Goal: Task Accomplishment & Management: Complete application form

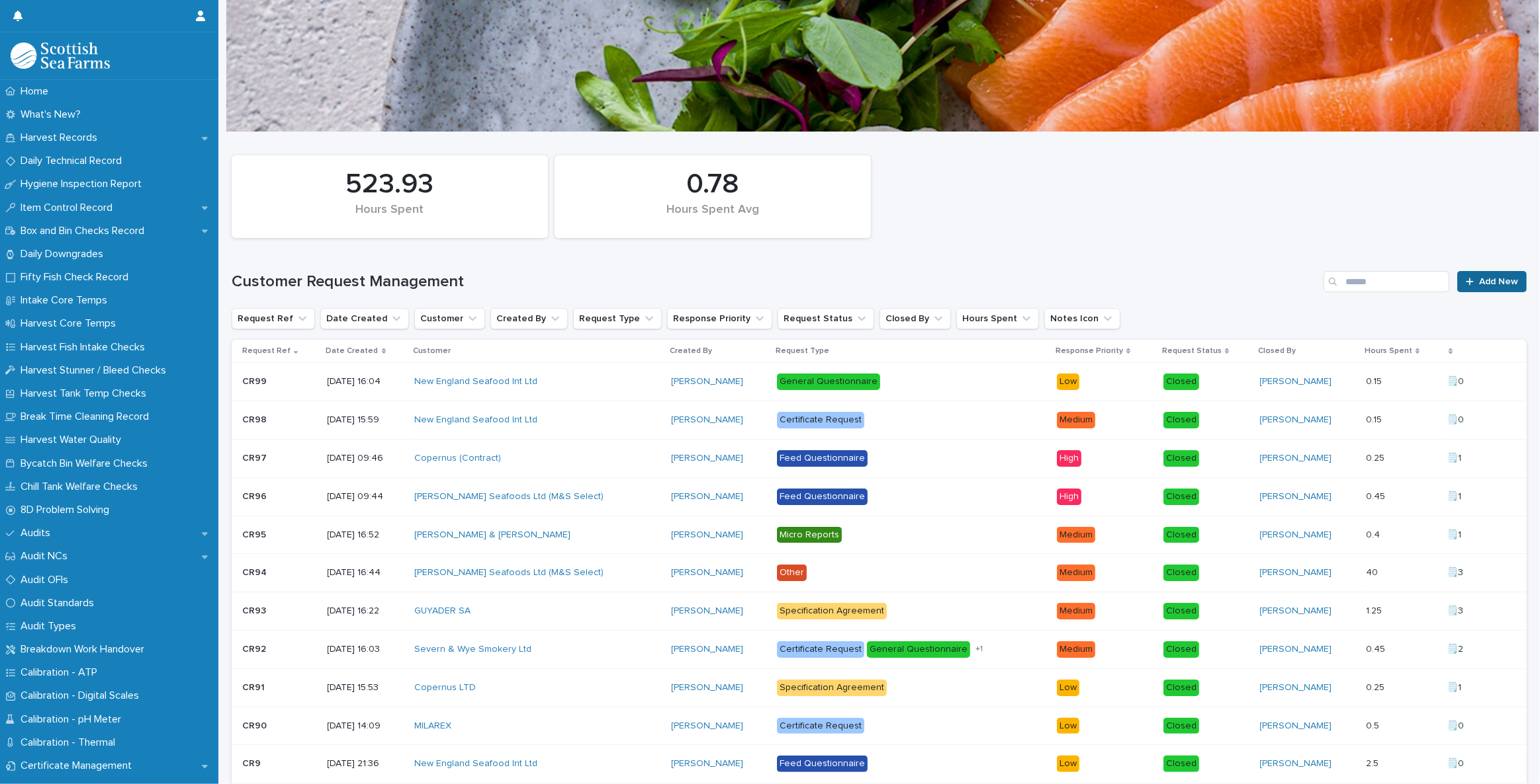
click at [1489, 286] on span "Add New" at bounding box center [1498, 281] width 39 height 9
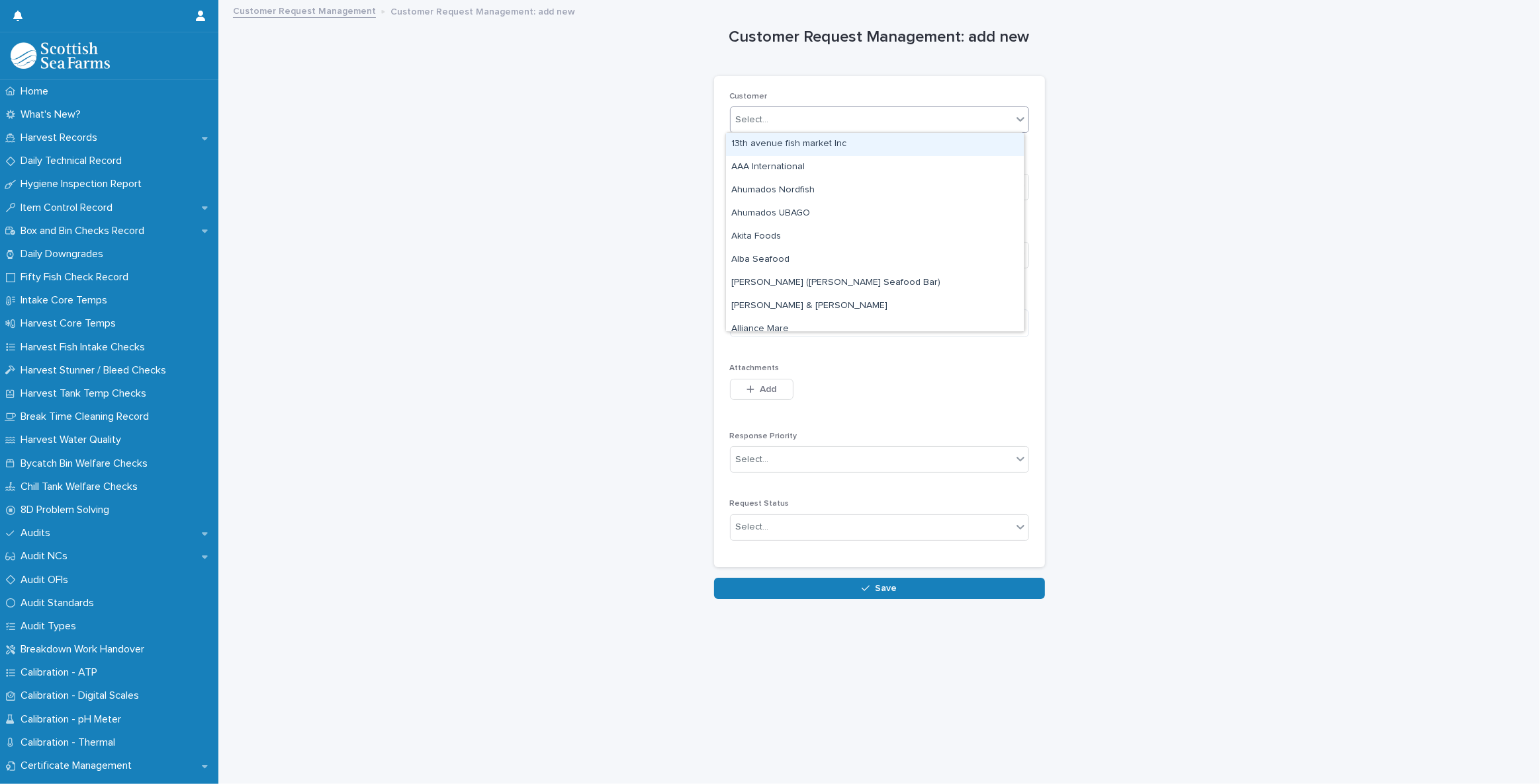
click at [783, 119] on div "Select..." at bounding box center [871, 119] width 282 height 21
type input "****"
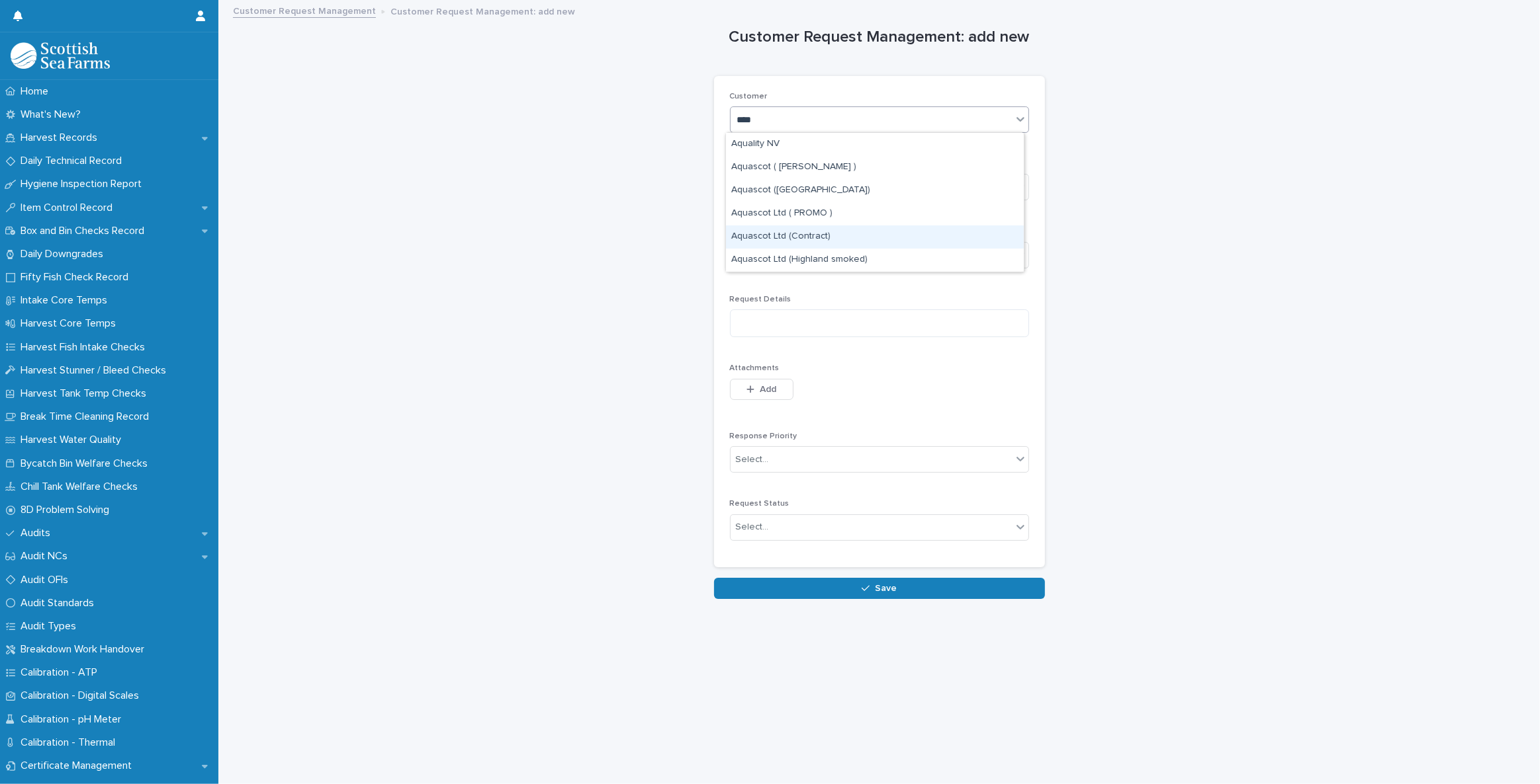
click at [825, 242] on div "Aquascot Ltd (Contract)" at bounding box center [875, 237] width 297 height 23
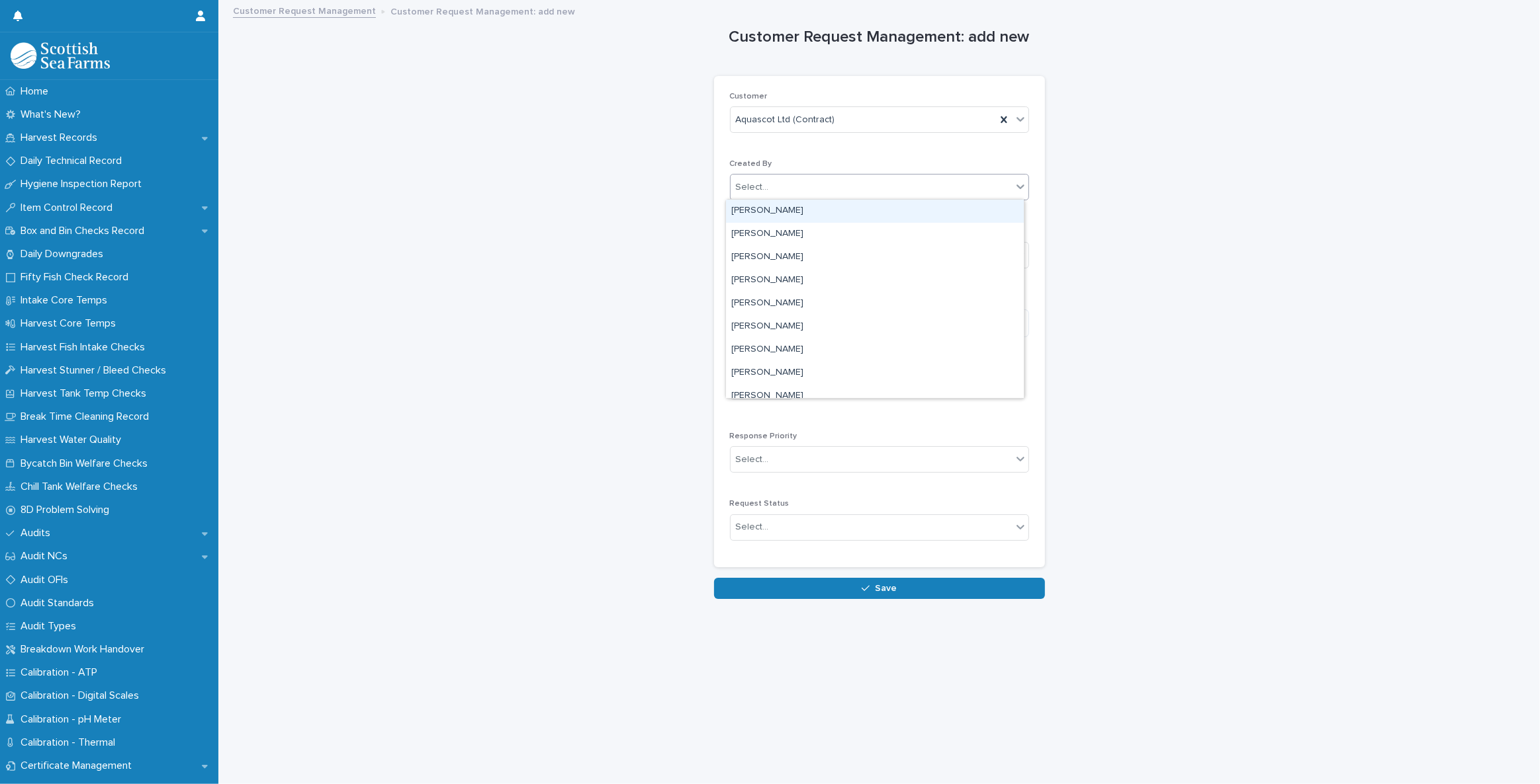
click at [798, 185] on div "Select..." at bounding box center [871, 187] width 282 height 21
type input "********"
click at [777, 208] on div "[PERSON_NAME]" at bounding box center [875, 211] width 297 height 23
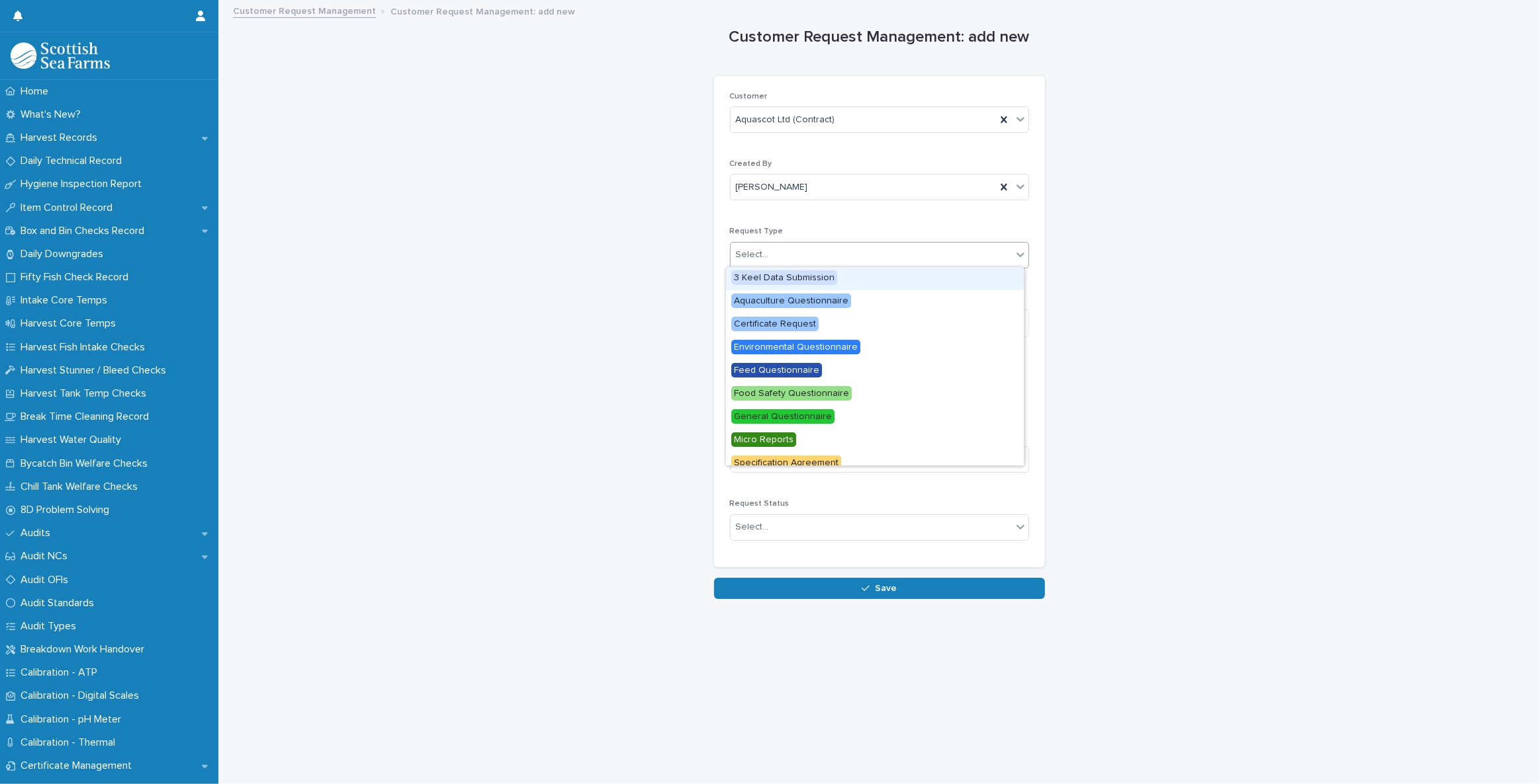
click at [778, 244] on div "Select..." at bounding box center [871, 255] width 282 height 21
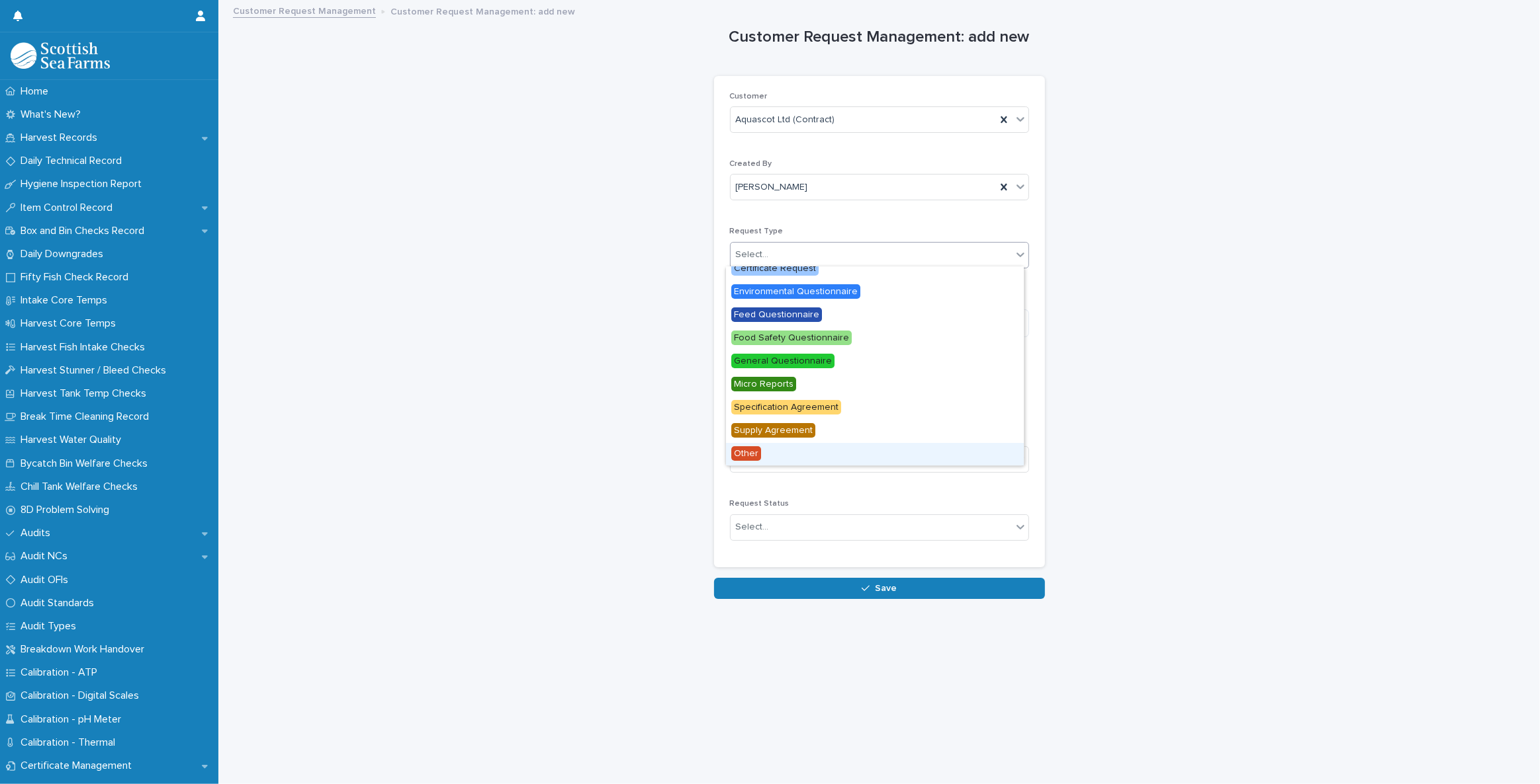
click at [785, 454] on div "Other" at bounding box center [875, 454] width 297 height 23
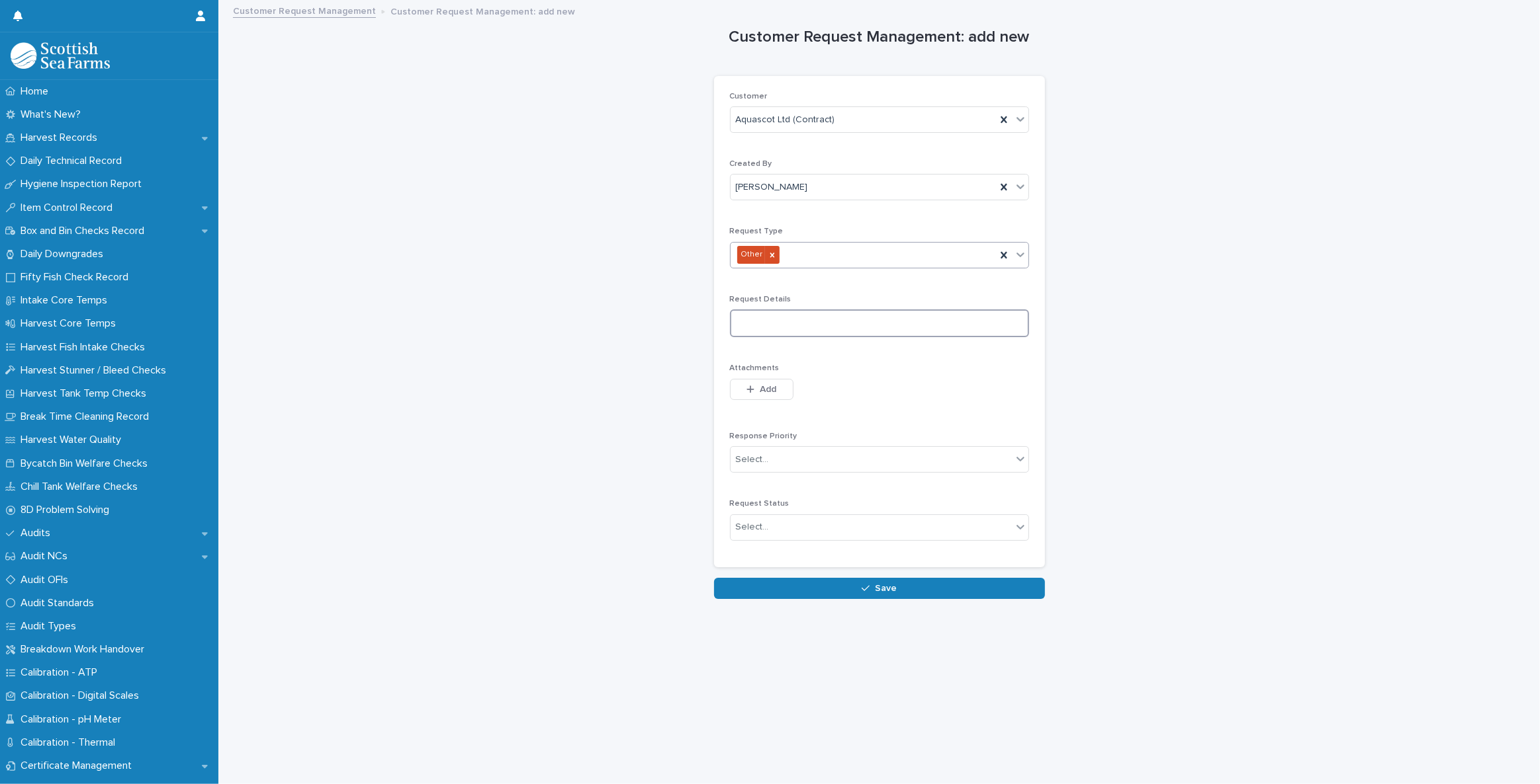
click at [795, 320] on textarea at bounding box center [879, 323] width 299 height 28
type textarea "**********"
click at [784, 457] on div "Select..." at bounding box center [871, 459] width 282 height 21
click at [767, 527] on div "Low" at bounding box center [875, 529] width 297 height 23
click at [782, 520] on div "Select..." at bounding box center [871, 527] width 282 height 21
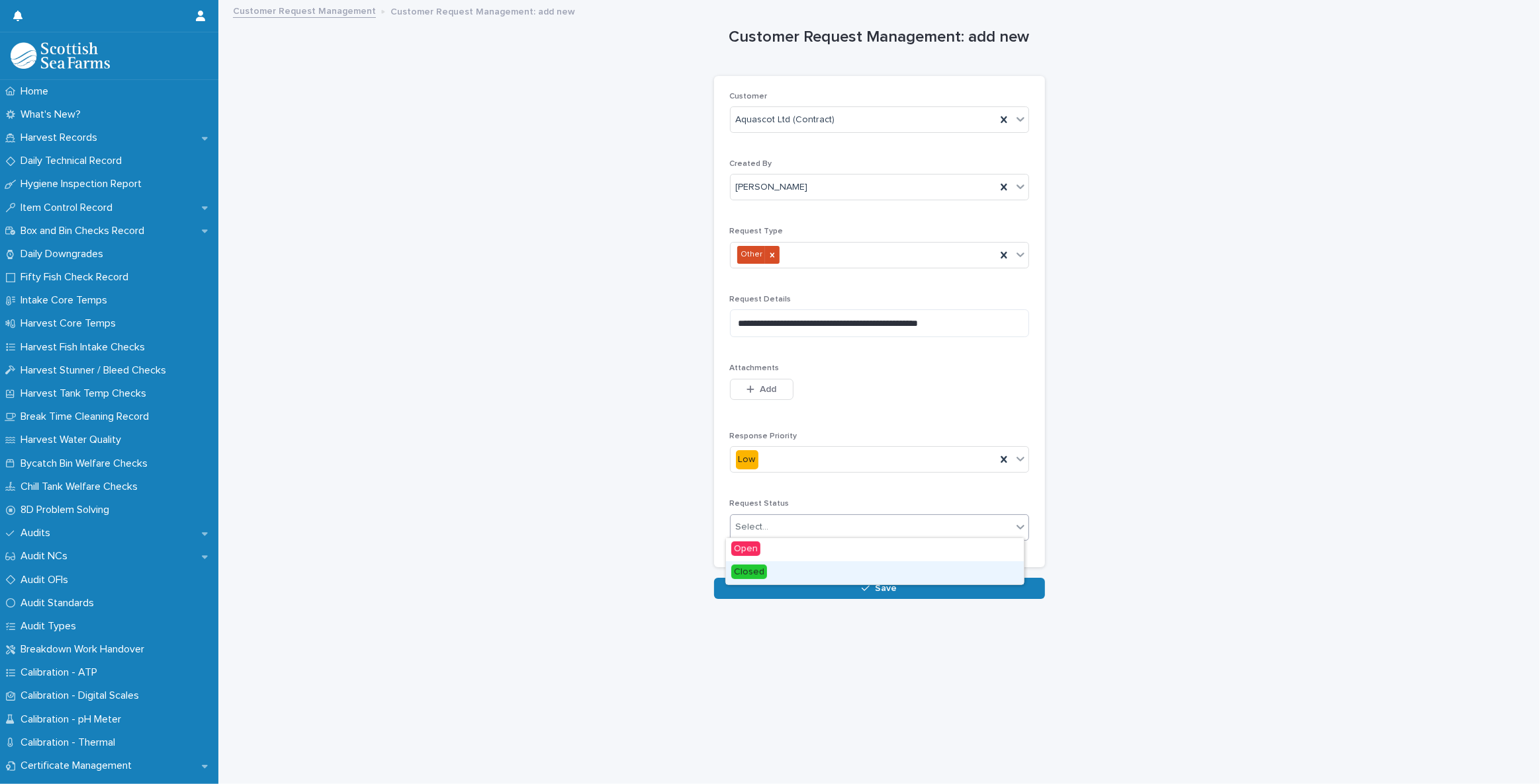
drag, startPoint x: 781, startPoint y: 559, endPoint x: 782, endPoint y: 566, distance: 7.1
click at [782, 566] on div "Closed" at bounding box center [875, 572] width 297 height 23
click at [840, 585] on button "Save" at bounding box center [879, 588] width 331 height 21
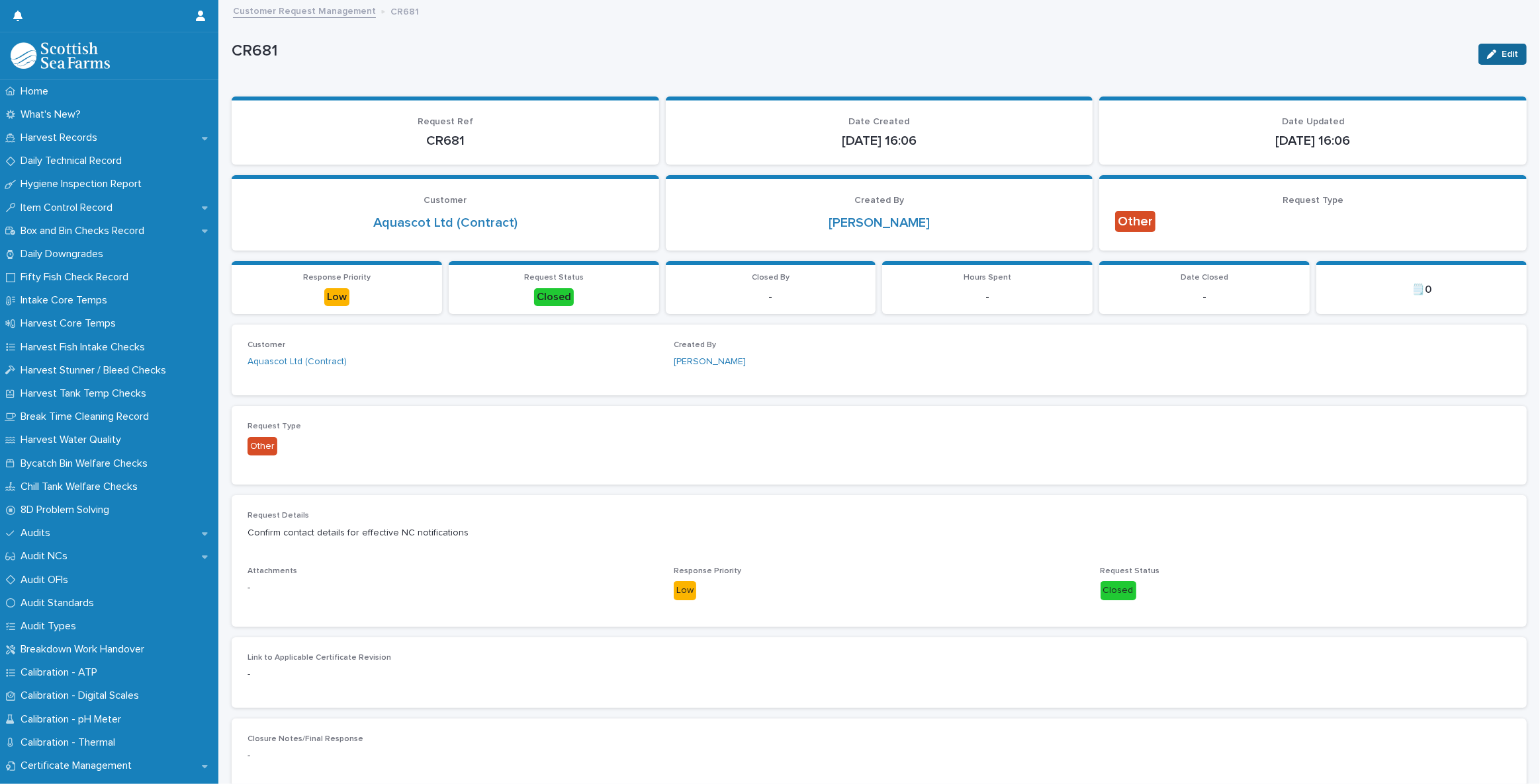
click at [1501, 51] on span "Edit" at bounding box center [1509, 54] width 17 height 9
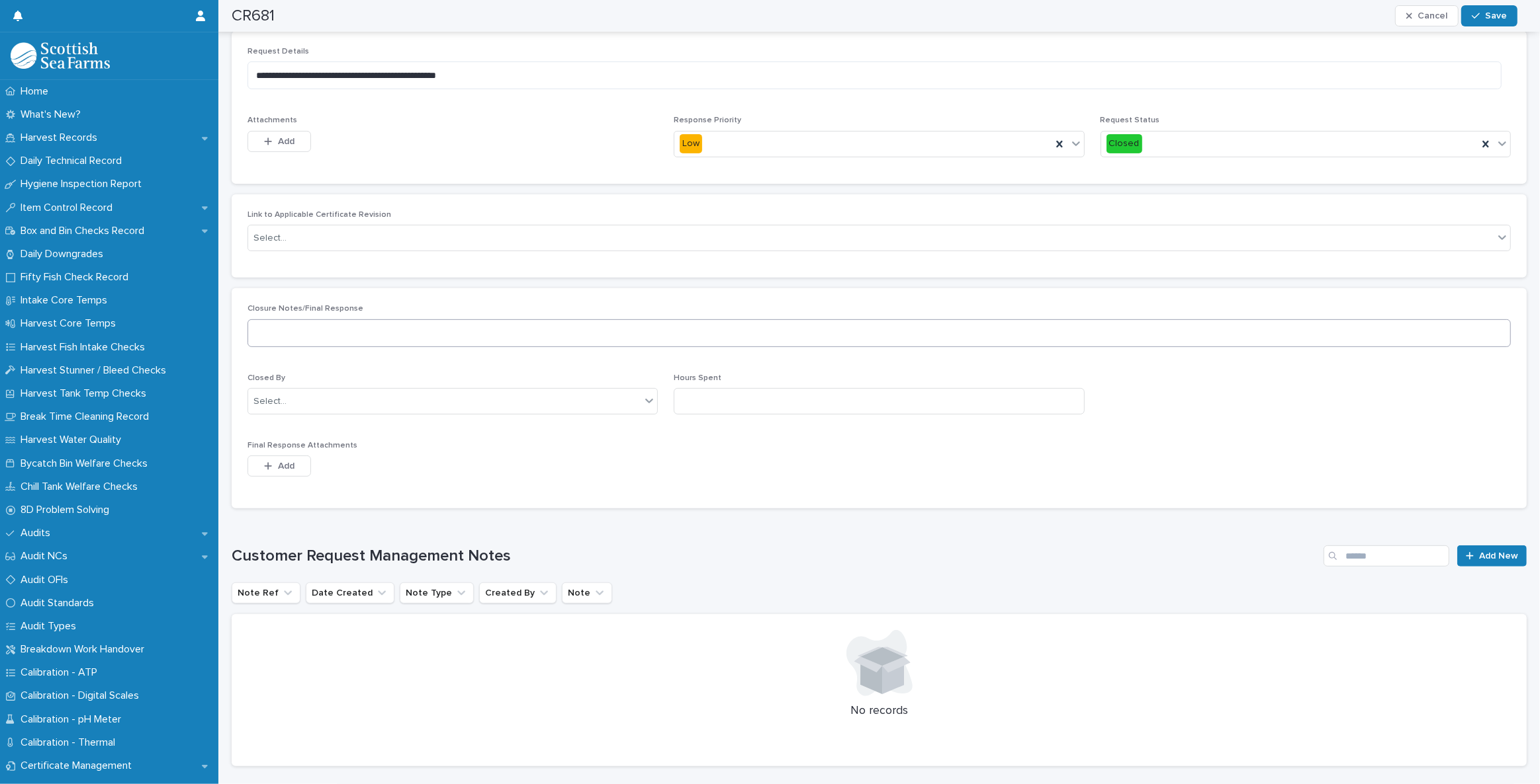
scroll to position [541, 0]
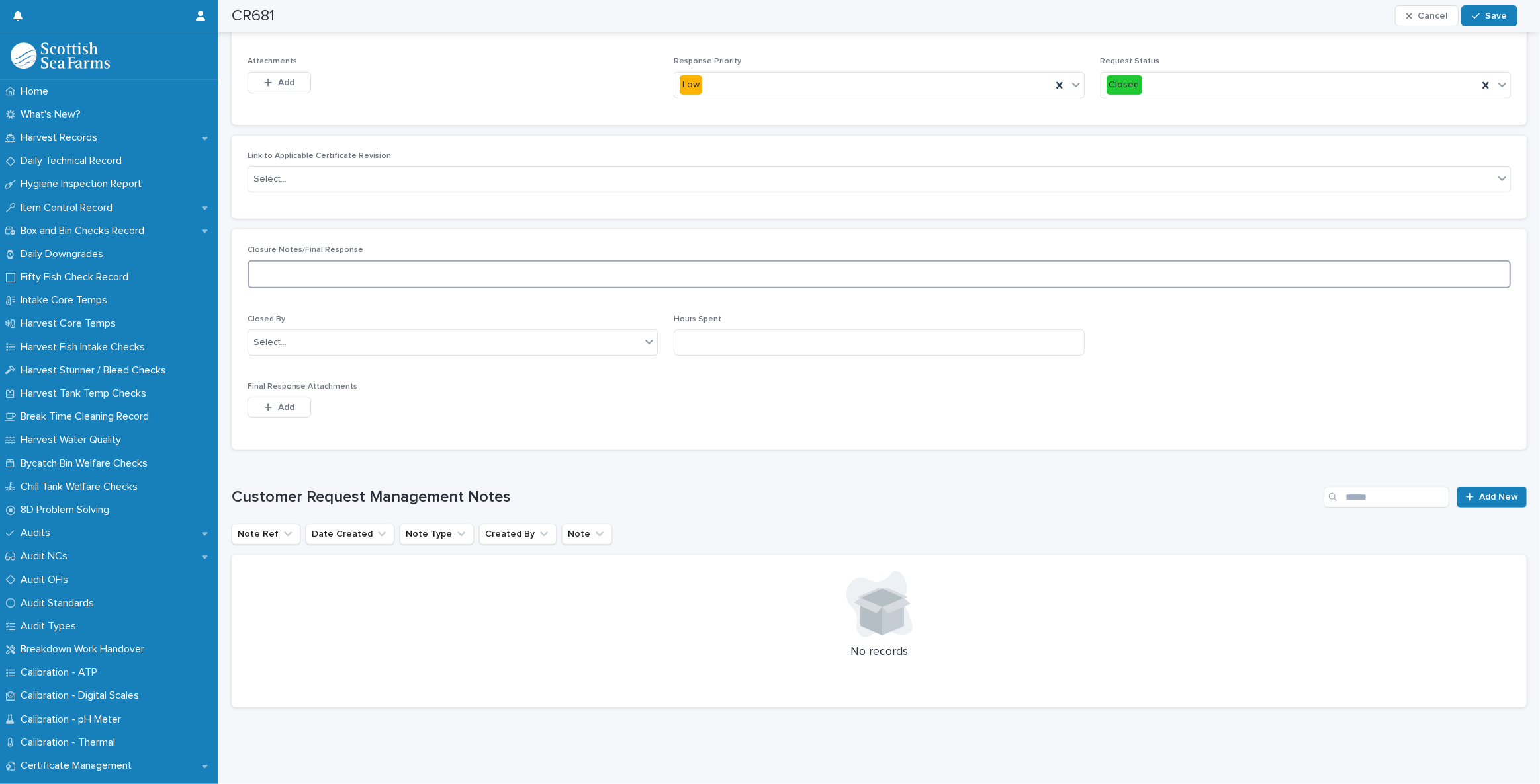
click at [403, 266] on textarea at bounding box center [878, 274] width 1263 height 28
type textarea "**********"
click at [388, 340] on div "Select..." at bounding box center [444, 342] width 392 height 21
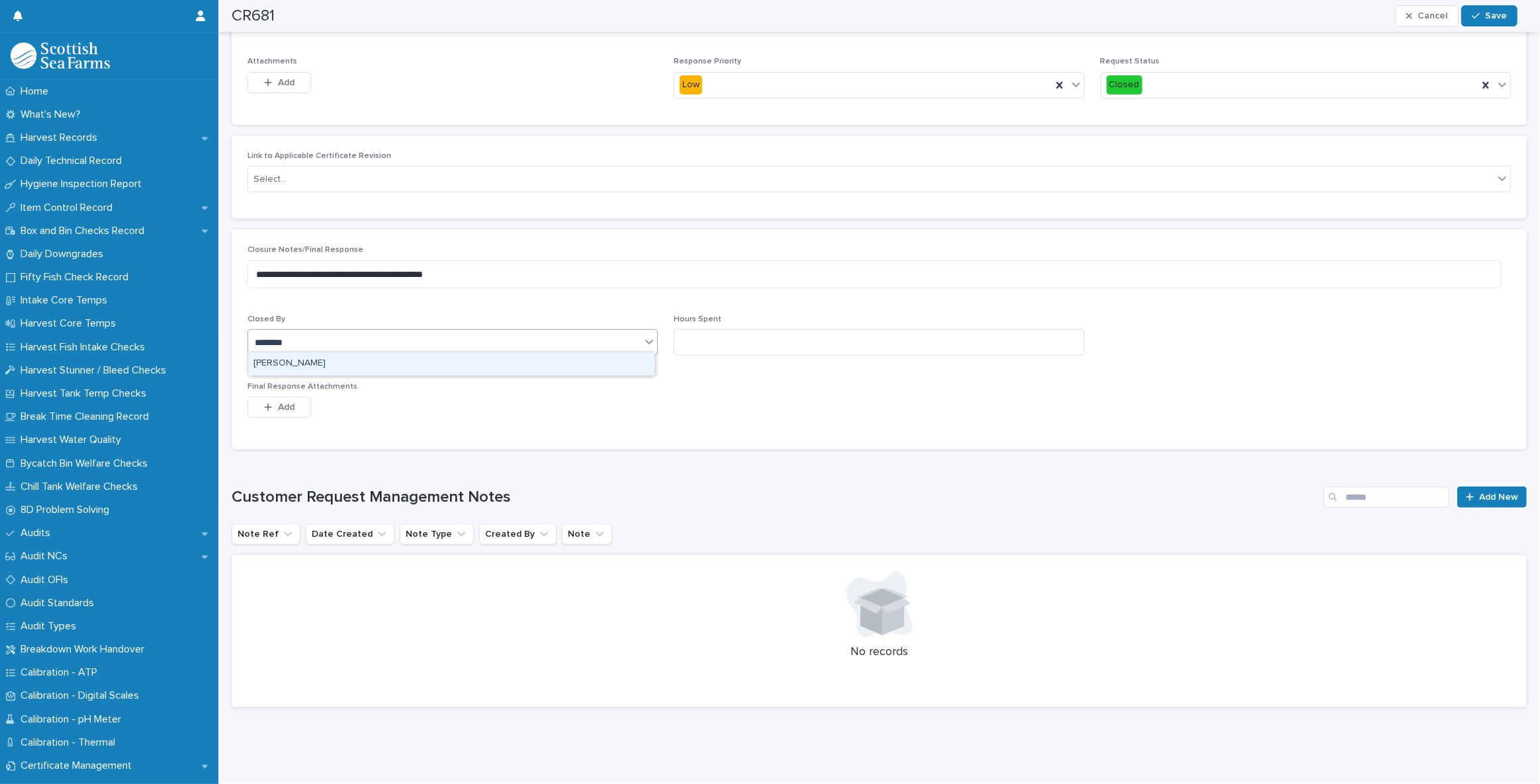
type input "*********"
click at [373, 363] on div "[PERSON_NAME]" at bounding box center [451, 363] width 406 height 23
click at [709, 342] on input at bounding box center [878, 343] width 410 height 26
type input "***"
click at [279, 403] on span "Add" at bounding box center [286, 408] width 17 height 9
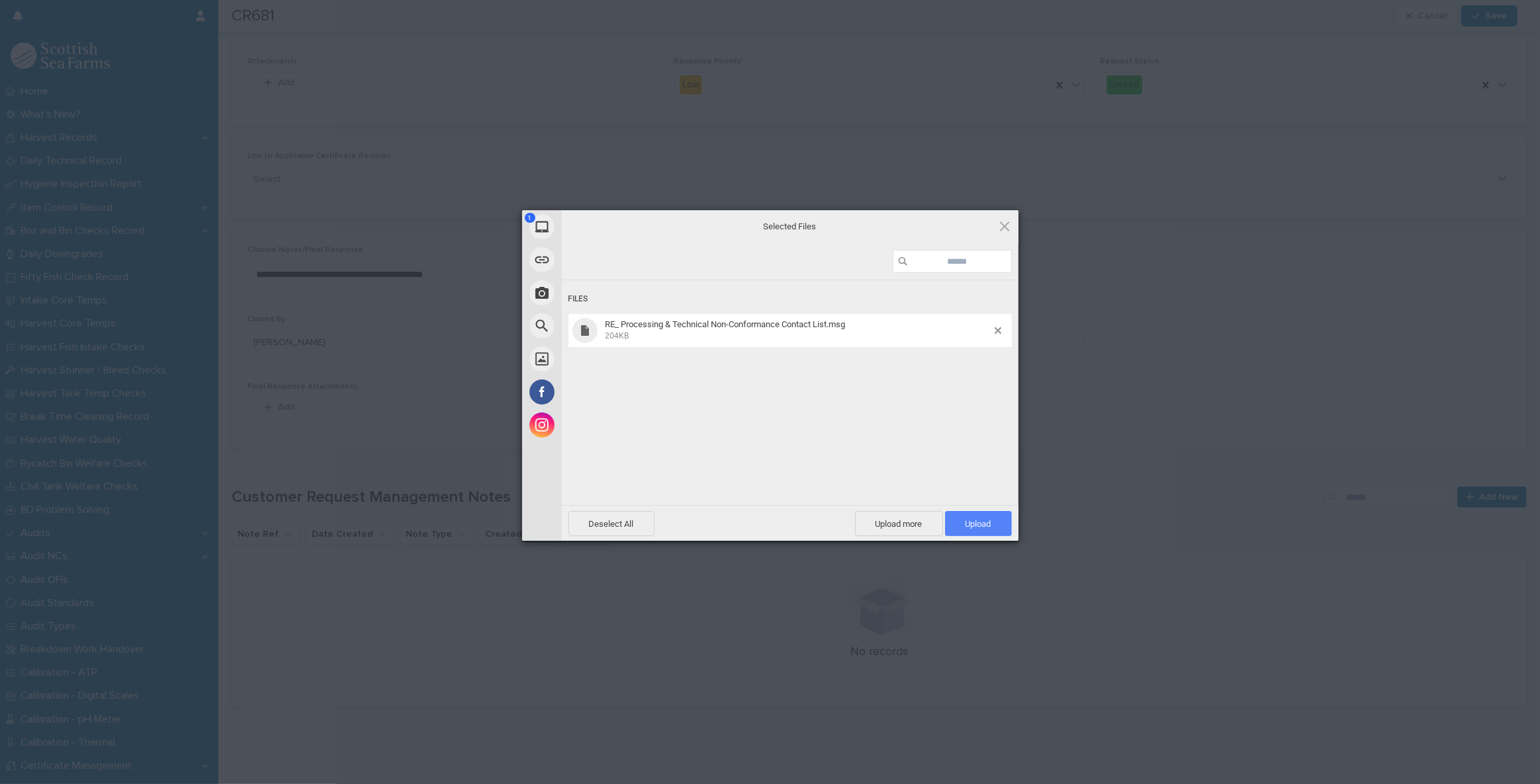
click at [990, 525] on span "Upload 1" at bounding box center [979, 524] width 26 height 10
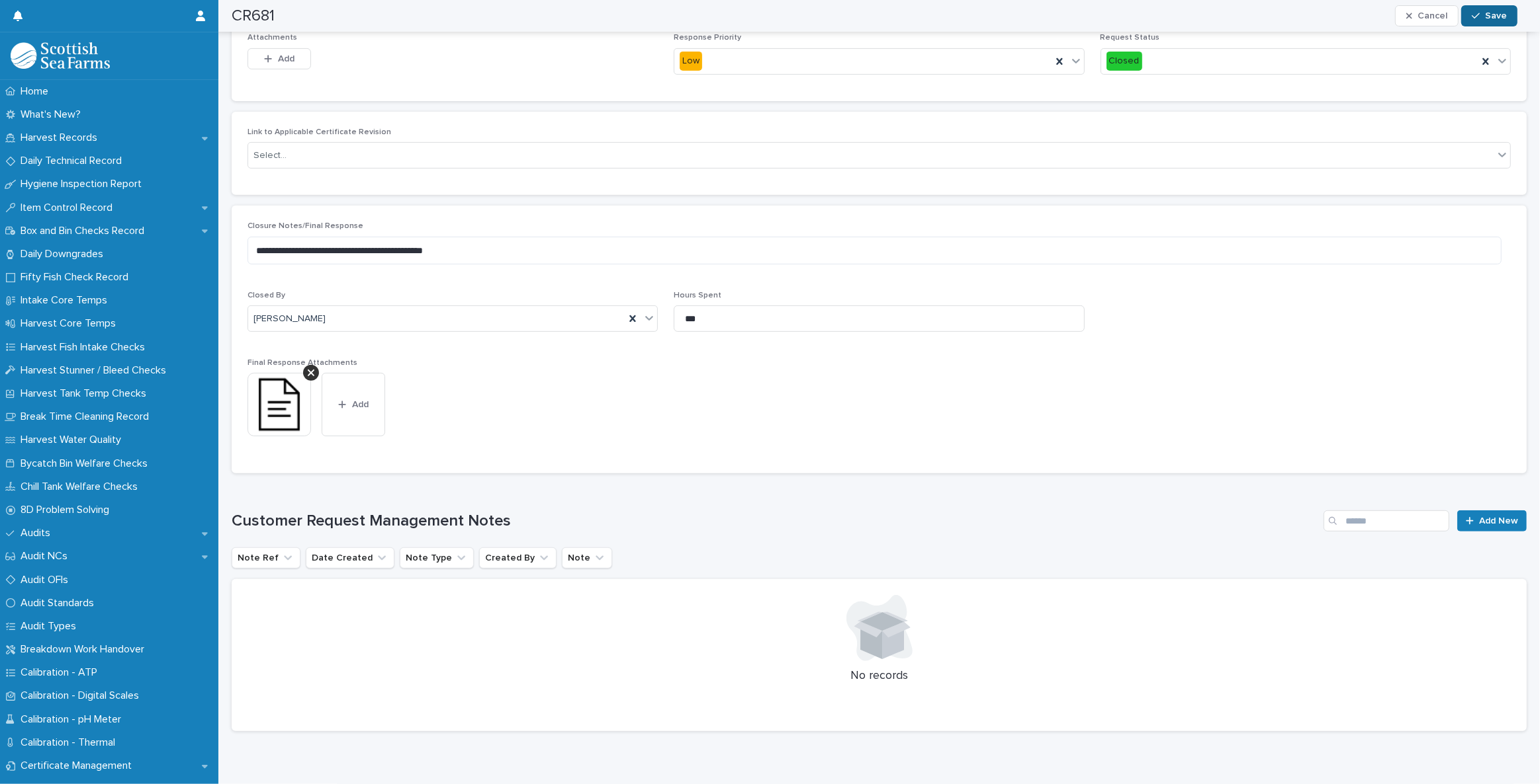
click at [1490, 20] on span "Save" at bounding box center [1495, 16] width 21 height 9
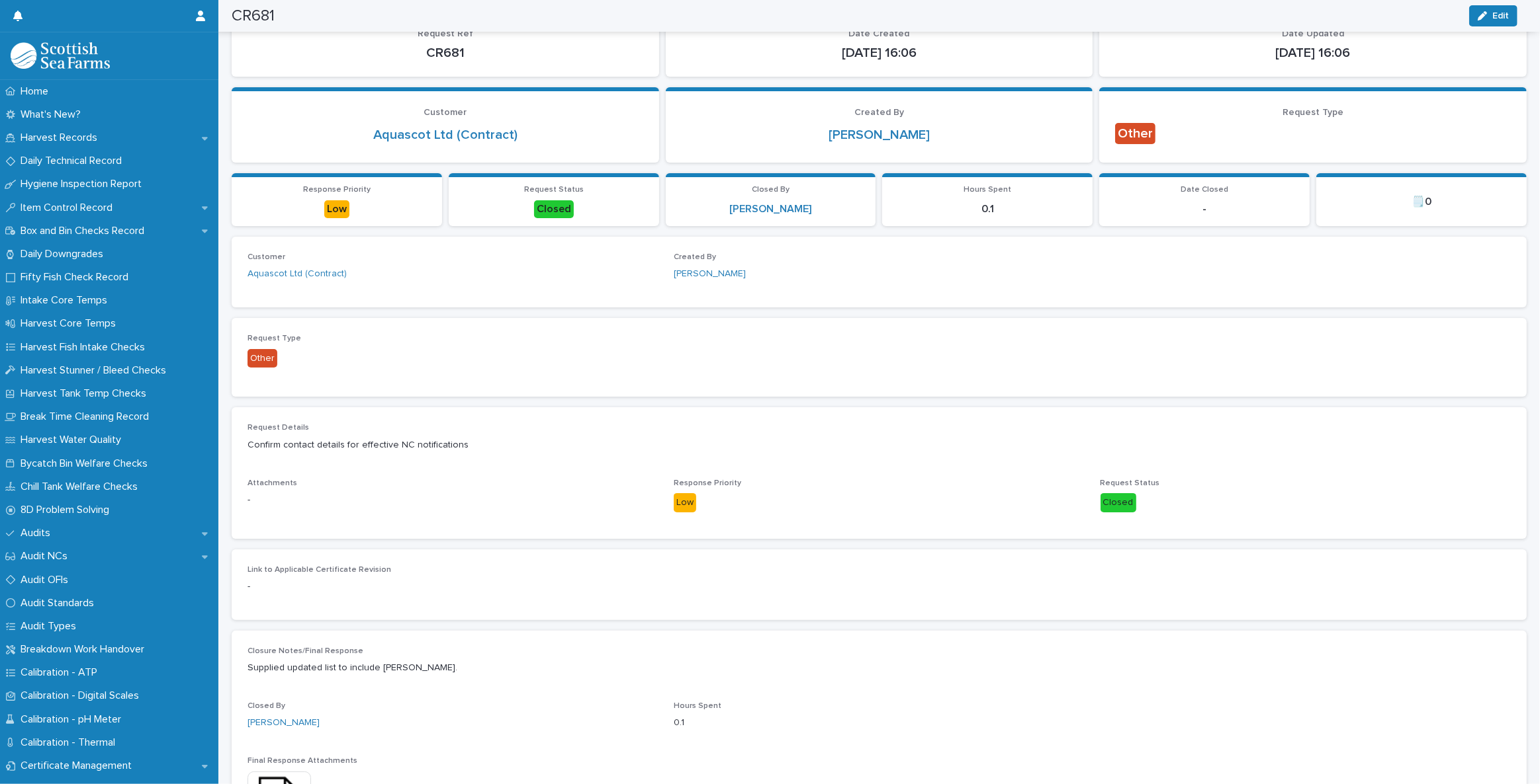
scroll to position [0, 0]
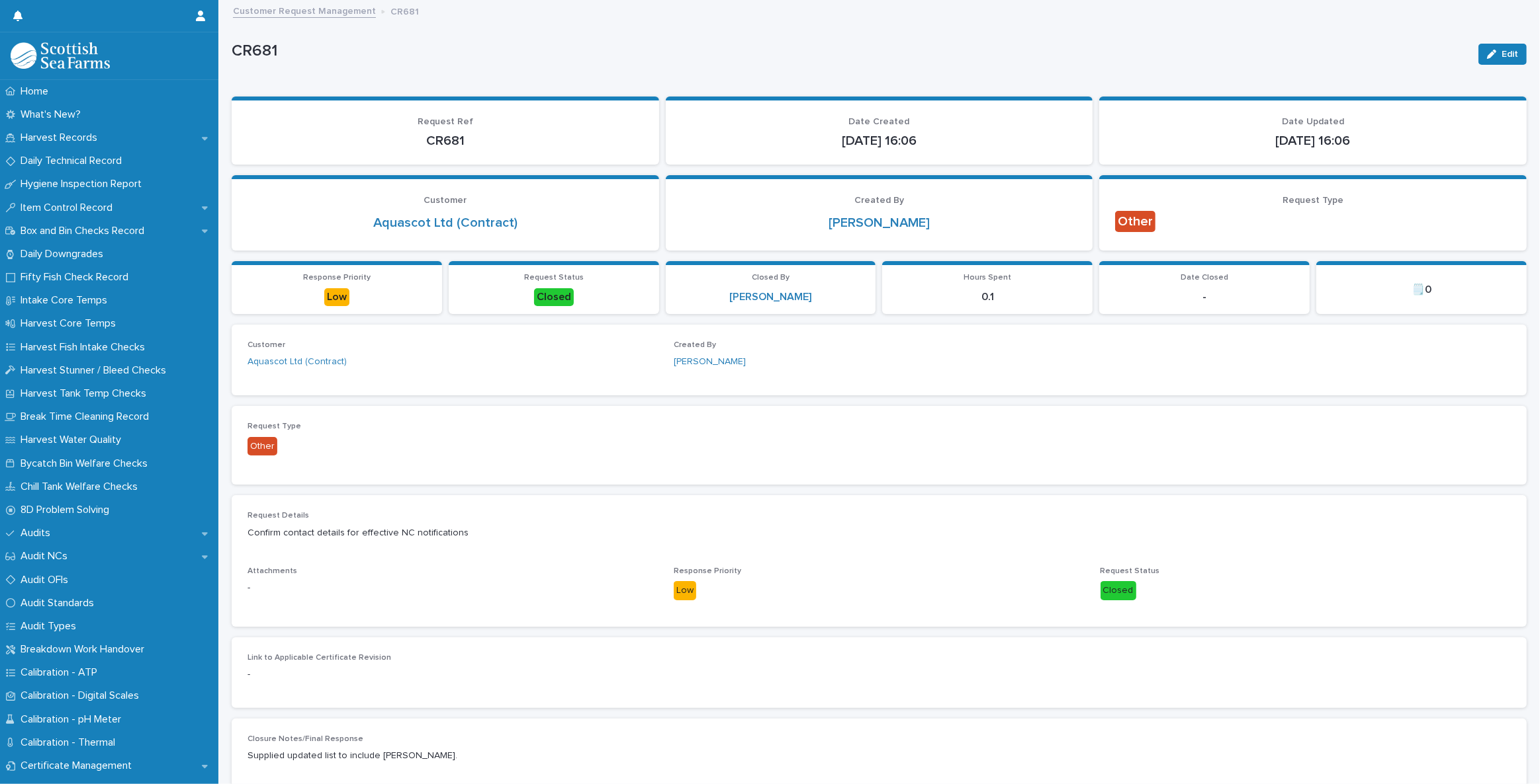
click at [331, 7] on link "Customer Request Management" at bounding box center [305, 10] width 143 height 15
